Goal: Task Accomplishment & Management: Manage account settings

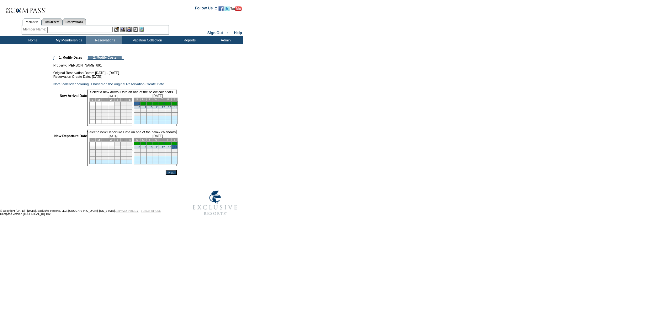
click at [177, 175] on input "Next" at bounding box center [171, 172] width 11 height 5
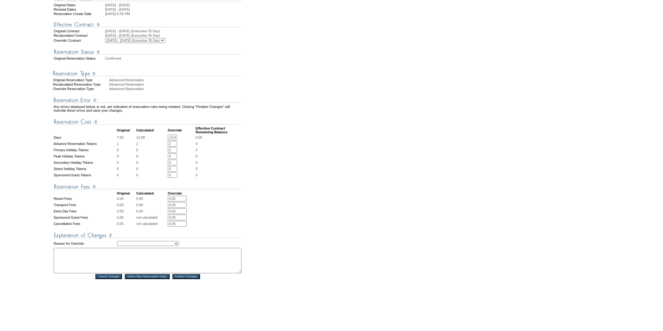
scroll to position [154, 0]
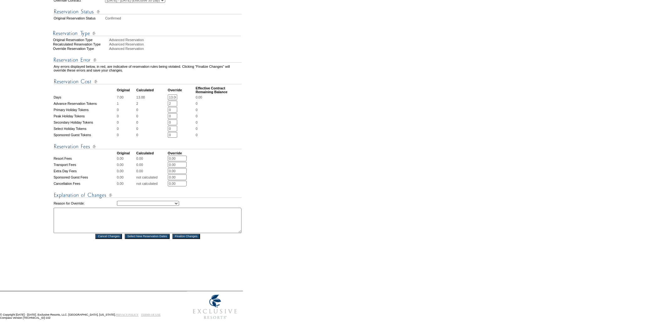
click at [179, 204] on select "Creating Continuous Stay Days Rebooked After Cancellation Editing Occupant Expe…" at bounding box center [148, 203] width 62 height 5
select select "1044"
click at [117, 201] on select "Creating Continuous Stay Days Rebooked After Cancellation Editing Occupant Expe…" at bounding box center [148, 203] width 62 height 5
click at [106, 219] on textarea at bounding box center [148, 220] width 188 height 25
type textarea "jrm"
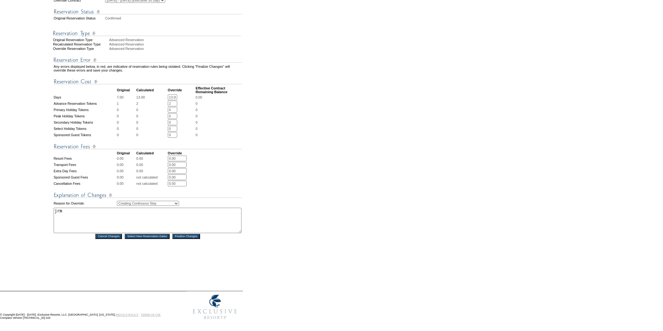
click at [189, 235] on input "Finalize Changes" at bounding box center [187, 236] width 28 height 5
